Goal: Task Accomplishment & Management: Use online tool/utility

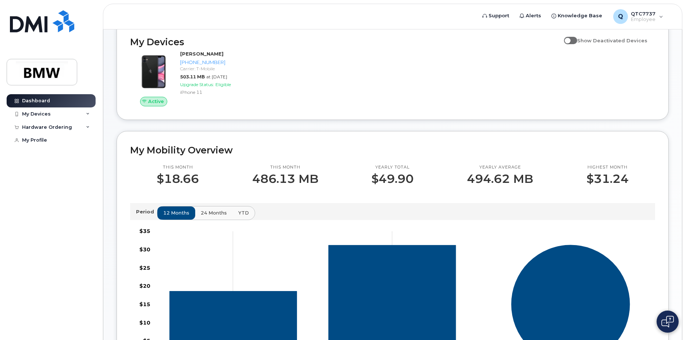
scroll to position [76, 0]
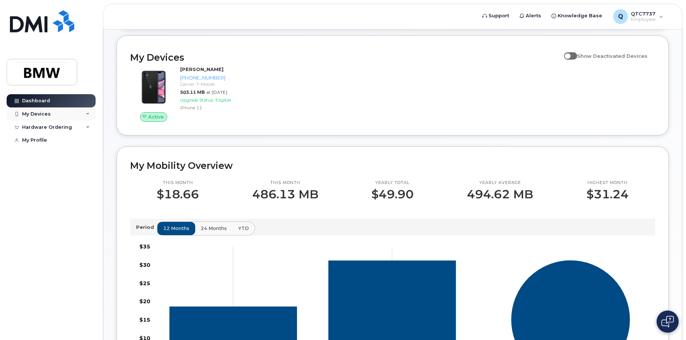
click at [48, 116] on div "My Devices" at bounding box center [36, 114] width 29 height 6
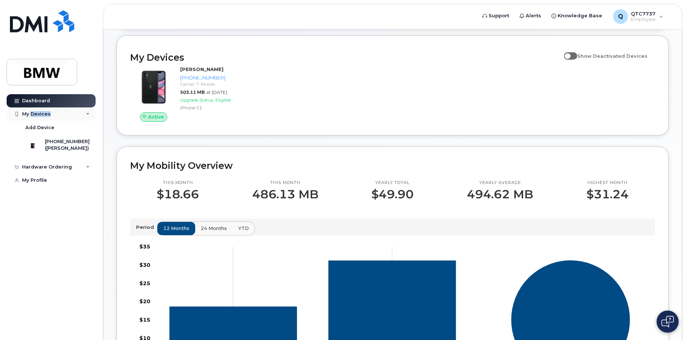
click at [48, 116] on div "My Devices" at bounding box center [36, 114] width 29 height 6
click at [47, 126] on div "Hardware Ordering" at bounding box center [47, 127] width 50 height 6
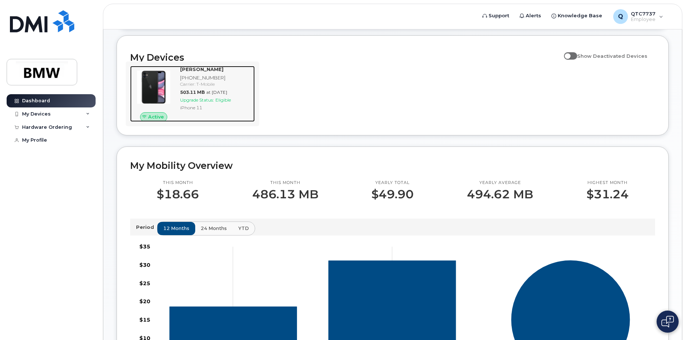
click at [183, 103] on span "Upgrade Status:" at bounding box center [197, 100] width 34 height 6
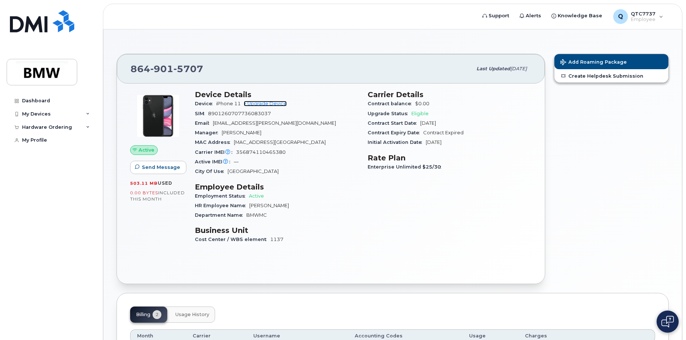
click at [268, 103] on link "+ Upgrade Device" at bounding box center [265, 104] width 43 height 6
